Goal: Check status: Check status

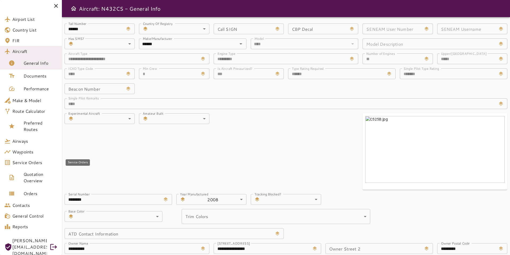
click at [33, 164] on span "Service Orders" at bounding box center [34, 162] width 45 height 6
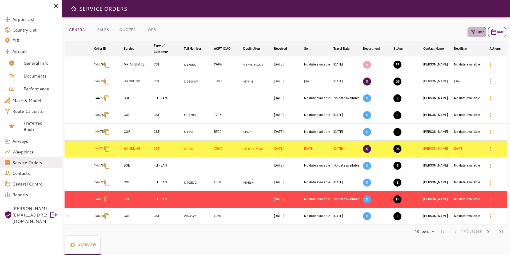
click at [476, 32] on icon "button" at bounding box center [473, 32] width 6 height 6
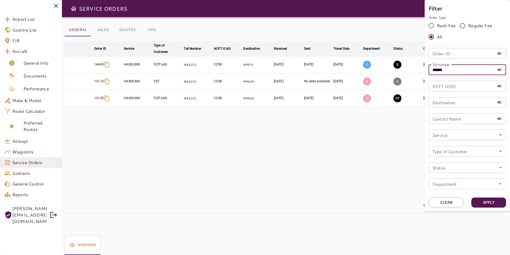
drag, startPoint x: 450, startPoint y: 69, endPoint x: 415, endPoint y: 70, distance: 35.5
click at [415, 70] on div "Filter Order Type Rush Fee Regular Fee All Order ID Order ID Tail number ******…" at bounding box center [255, 127] width 510 height 255
click at [444, 53] on input "Order ID" at bounding box center [462, 53] width 66 height 11
type input "*****"
click at [491, 199] on button "Apply" at bounding box center [488, 202] width 35 height 10
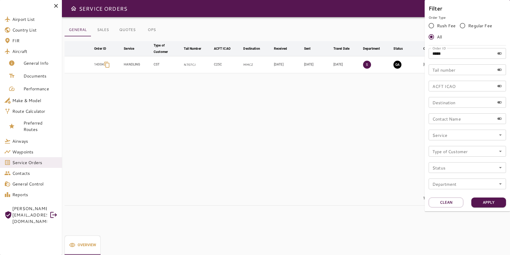
click at [312, 129] on div at bounding box center [255, 127] width 510 height 255
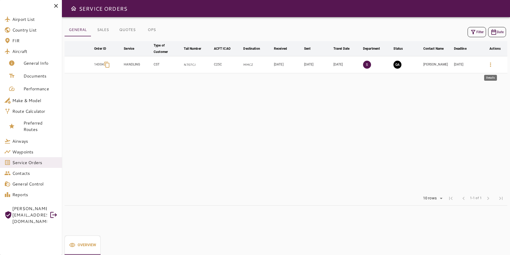
click at [493, 64] on icon "button" at bounding box center [490, 64] width 6 height 6
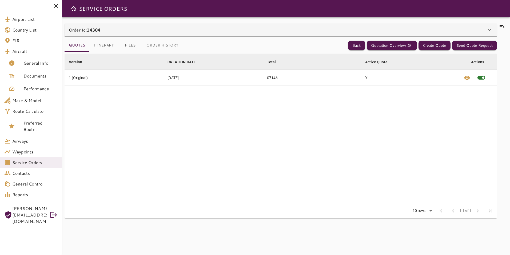
click at [501, 28] on icon at bounding box center [502, 26] width 5 height 3
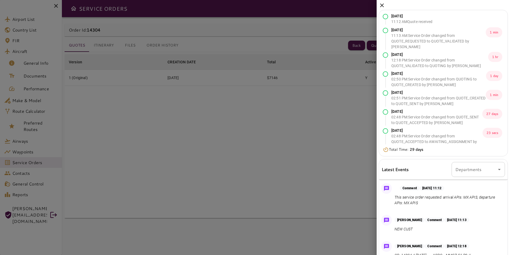
click at [383, 7] on icon at bounding box center [382, 5] width 6 height 6
